Goal: Task Accomplishment & Management: Use online tool/utility

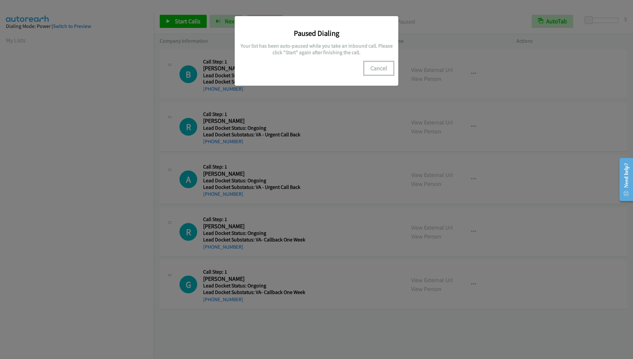
drag, startPoint x: 383, startPoint y: 65, endPoint x: 380, endPoint y: 63, distance: 3.6
click at [383, 65] on button "Cancel" at bounding box center [378, 68] width 29 height 13
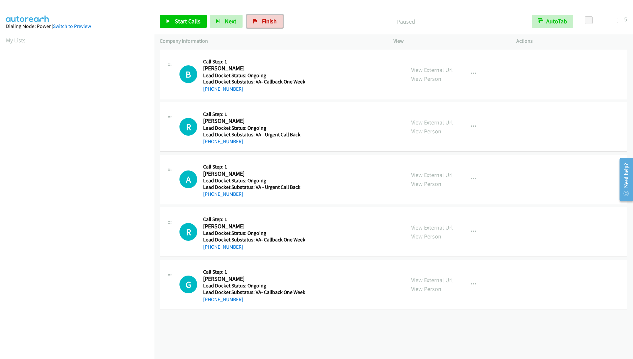
drag, startPoint x: 267, startPoint y: 25, endPoint x: 336, endPoint y: 24, distance: 69.1
click at [267, 25] on link "Finish" at bounding box center [265, 21] width 36 height 13
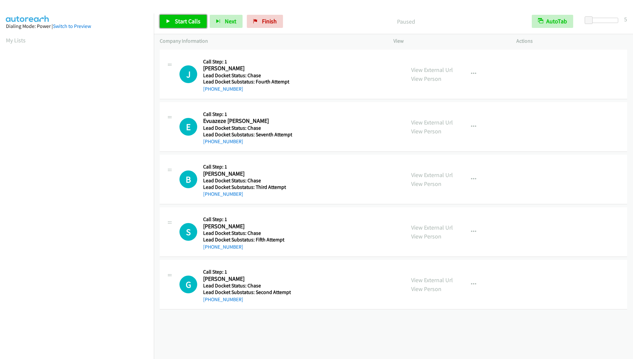
click at [175, 23] on span "Start Calls" at bounding box center [188, 21] width 26 height 8
